Goal: Information Seeking & Learning: Learn about a topic

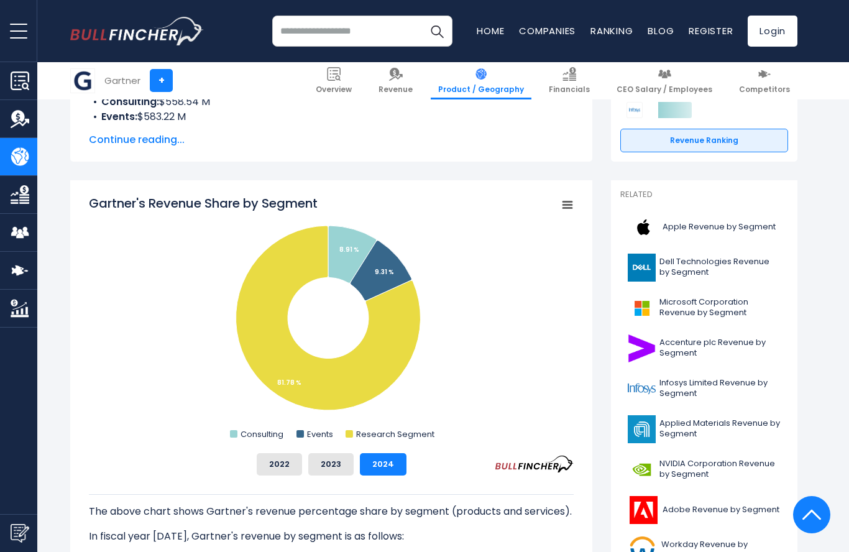
scroll to position [254, 0]
click at [107, 137] on span "Continue reading..." at bounding box center [331, 140] width 485 height 15
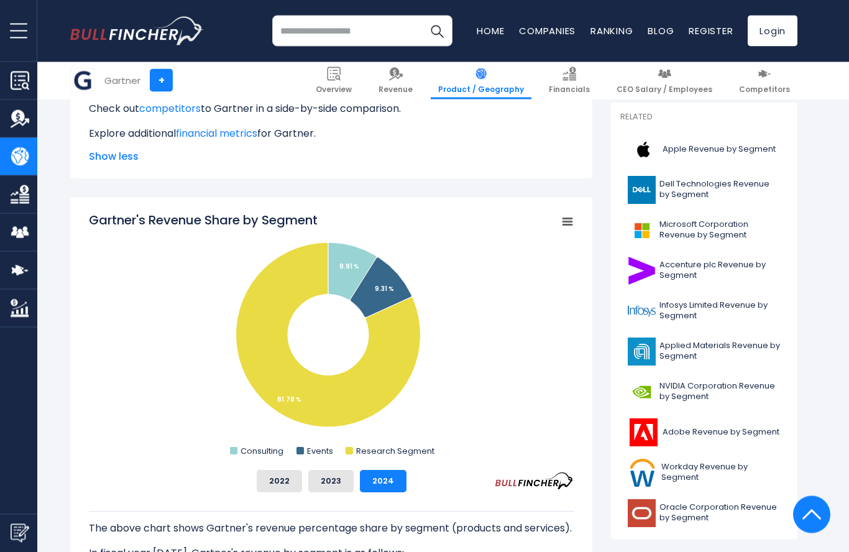
scroll to position [333, 0]
click at [287, 489] on button "2022" at bounding box center [279, 481] width 45 height 22
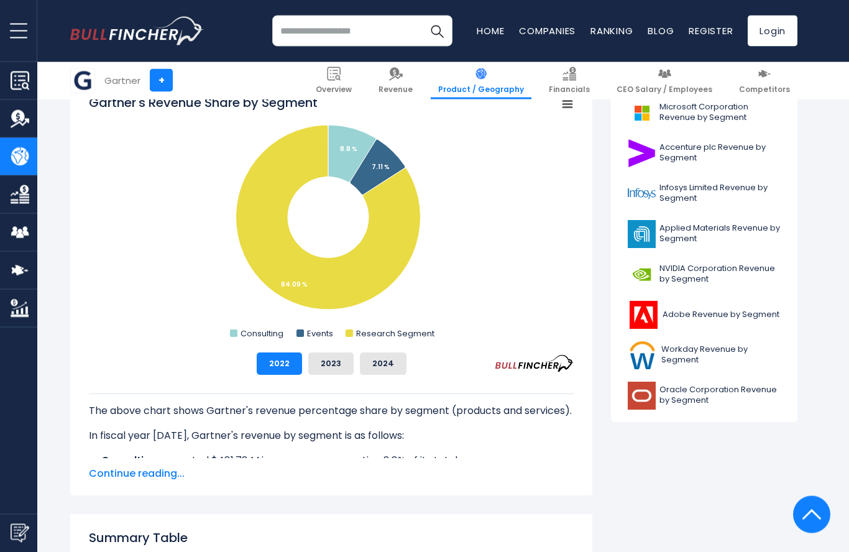
scroll to position [488, 0]
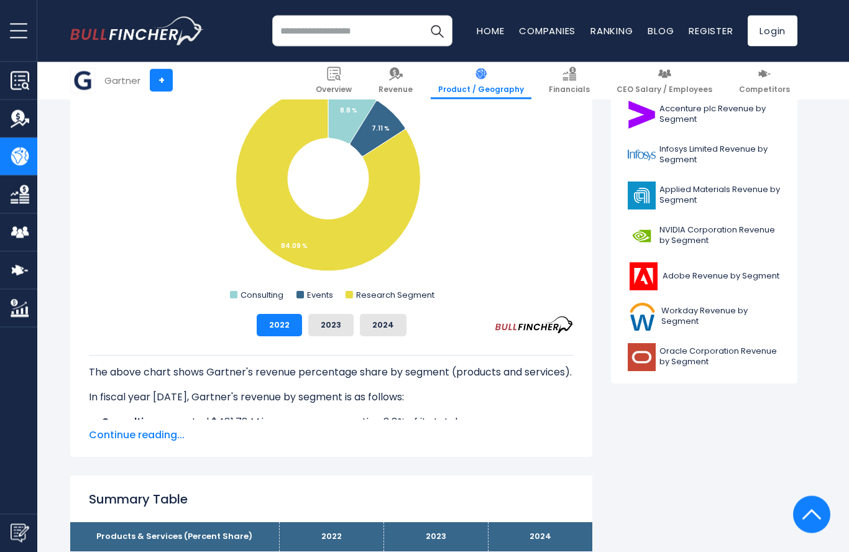
click at [171, 440] on span "Continue reading..." at bounding box center [331, 435] width 485 height 15
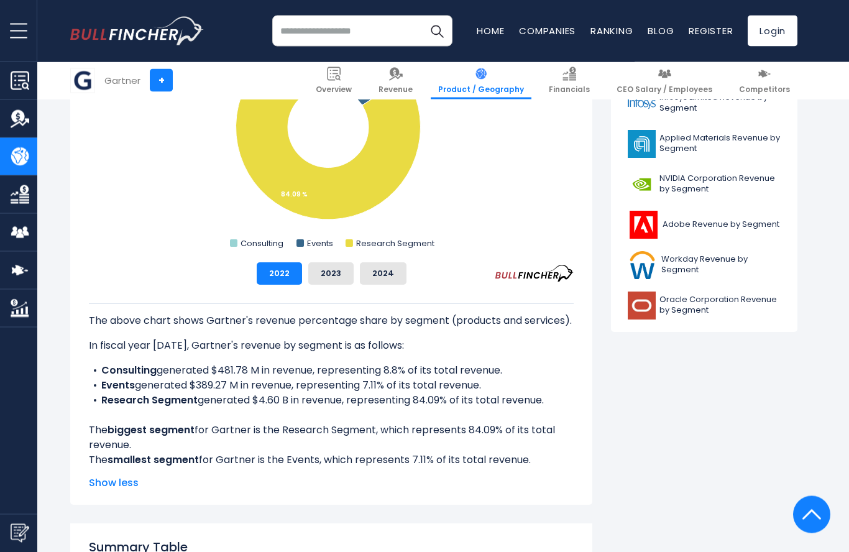
scroll to position [540, 0]
click at [336, 278] on button "2023" at bounding box center [330, 273] width 45 height 22
click at [381, 279] on button "2024" at bounding box center [383, 273] width 47 height 22
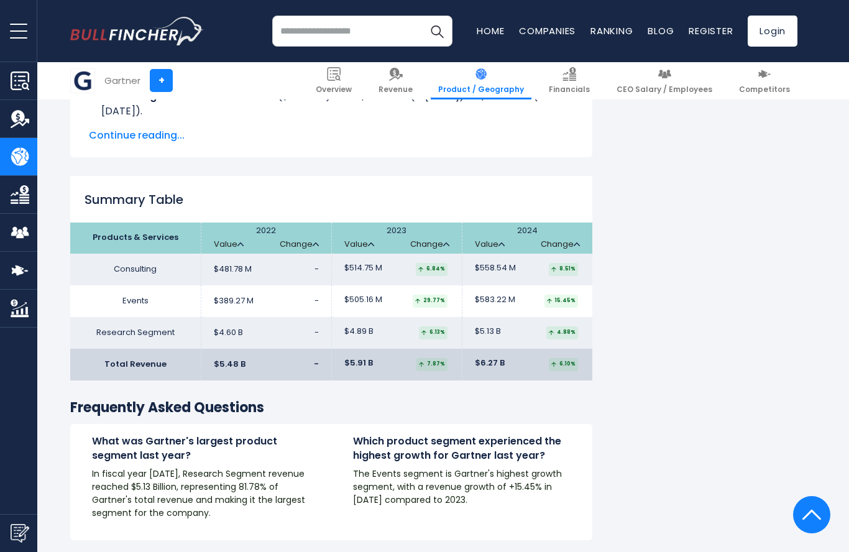
scroll to position [2055, 0]
click at [108, 128] on span "Continue reading..." at bounding box center [331, 135] width 485 height 15
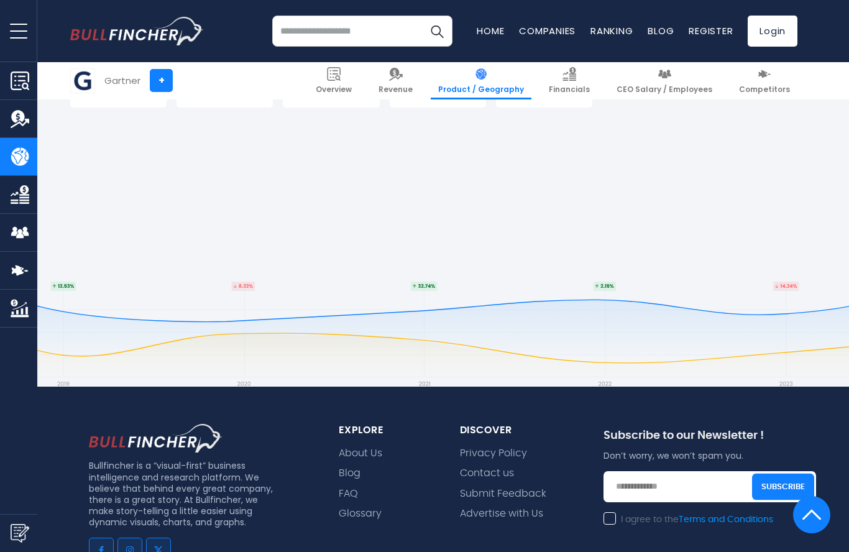
scroll to position [2778, 0]
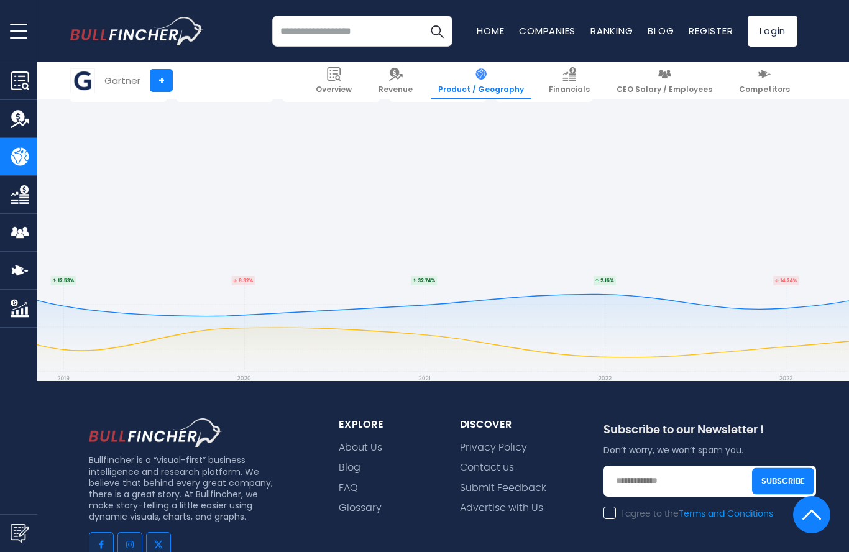
click at [241, 282] on footer "Bullfincher is a “visual-first” business intelligence and research platform. We…" at bounding box center [434, 513] width 831 height 575
click at [242, 275] on footer "Bullfincher is a “visual-first” business intelligence and research platform. We…" at bounding box center [434, 513] width 831 height 575
click at [63, 270] on footer "Bullfincher is a “visual-first” business intelligence and research platform. We…" at bounding box center [434, 513] width 831 height 575
click at [669, 80] on img at bounding box center [665, 74] width 14 height 14
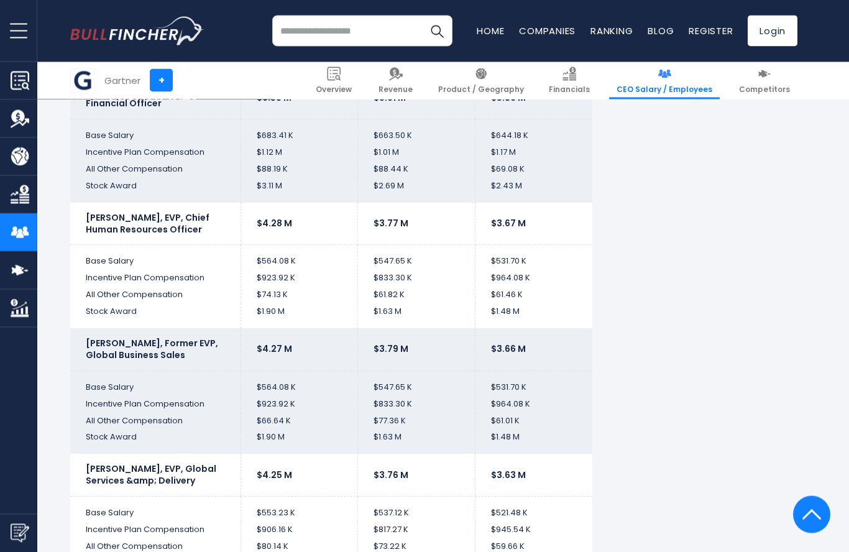
scroll to position [2609, 0]
click at [772, 74] on img at bounding box center [765, 74] width 14 height 14
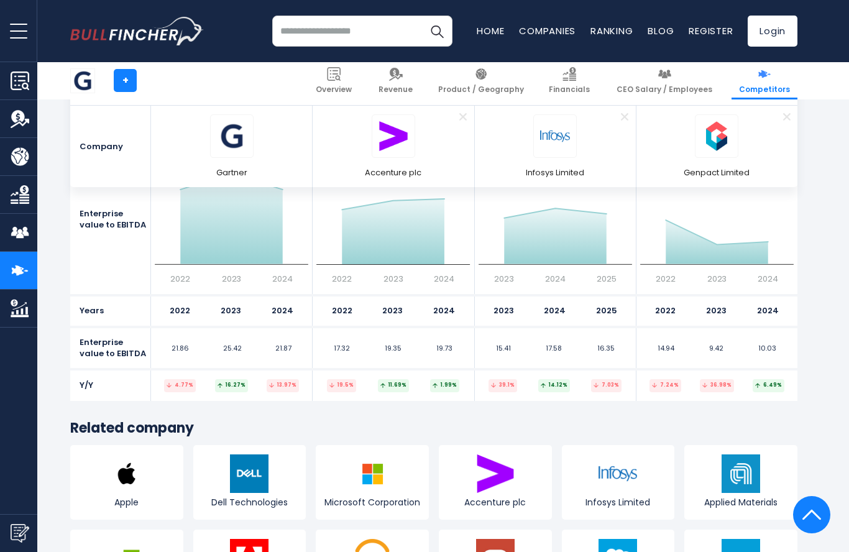
scroll to position [6594, 0]
